Goal: Find specific page/section: Find specific page/section

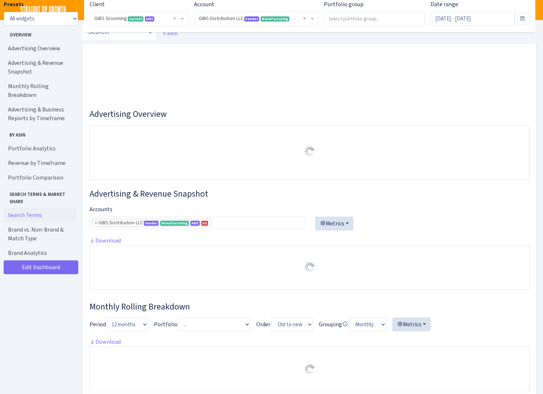
select select "219539911774608"
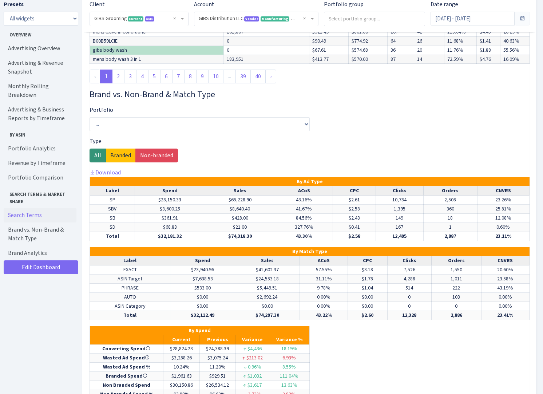
scroll to position [1489, 0]
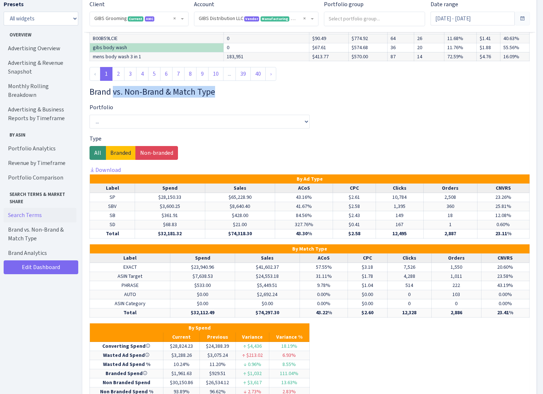
drag, startPoint x: 114, startPoint y: 119, endPoint x: 215, endPoint y: 118, distance: 100.5
click at [215, 97] on h3 "Brand vs. Non-Brand & Match Type" at bounding box center [310, 92] width 440 height 11
drag, startPoint x: 215, startPoint y: 118, endPoint x: 228, endPoint y: 121, distance: 13.4
click at [228, 97] on h3 "Brand vs. Non-Brand & Match Type" at bounding box center [310, 92] width 440 height 11
click at [225, 97] on h3 "Brand vs. Non-Brand & Match Type" at bounding box center [310, 92] width 440 height 11
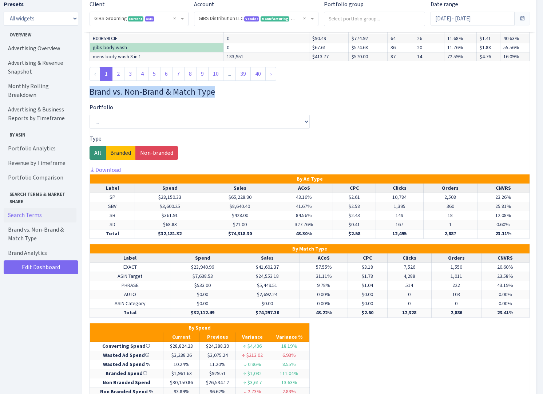
drag, startPoint x: 221, startPoint y: 117, endPoint x: 88, endPoint y: 118, distance: 133.3
drag, startPoint x: 88, startPoint y: 118, endPoint x: 117, endPoint y: 132, distance: 32.3
click at [117, 129] on div "Portfolio ... Archived GIBS 2023 GIBS 2023-1 GIBS Initial Budget GIBS [PERSON_N…" at bounding box center [200, 115] width 220 height 25
drag, startPoint x: 117, startPoint y: 132, endPoint x: 93, endPoint y: 133, distance: 24.8
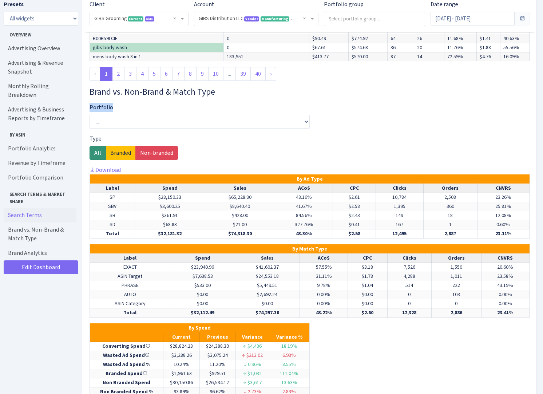
click at [93, 129] on div "Portfolio ... Archived GIBS 2023 GIBS 2023-1 GIBS Initial Budget GIBS [PERSON_N…" at bounding box center [200, 115] width 220 height 25
drag, startPoint x: 93, startPoint y: 133, endPoint x: 122, endPoint y: 135, distance: 29.2
click at [122, 129] on div "Portfolio ... Archived GIBS 2023 GIBS 2023-1 GIBS Initial Budget GIBS [PERSON_N…" at bounding box center [200, 115] width 220 height 25
click at [90, 97] on h3 "Brand vs. Non-Brand & Match Type" at bounding box center [310, 92] width 440 height 11
drag, startPoint x: 90, startPoint y: 117, endPoint x: 221, endPoint y: 118, distance: 131.5
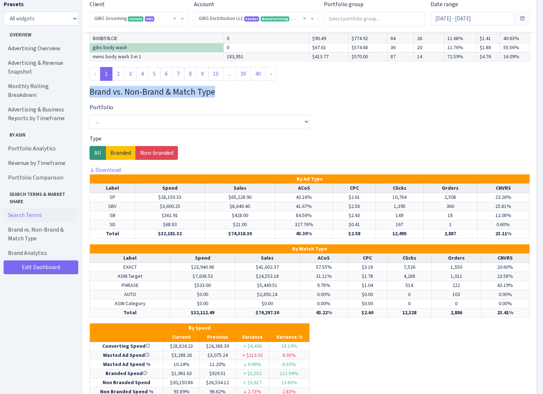
click at [221, 97] on h3 "Brand vs. Non-Brand & Match Type" at bounding box center [310, 92] width 440 height 11
drag, startPoint x: 221, startPoint y: 118, endPoint x: 185, endPoint y: 123, distance: 36.5
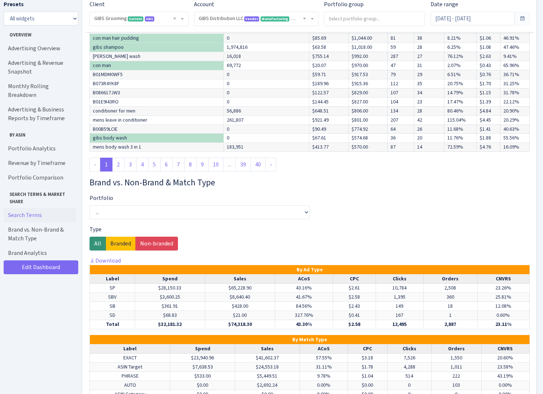
scroll to position [1598, 0]
